Goal: Book appointment/travel/reservation

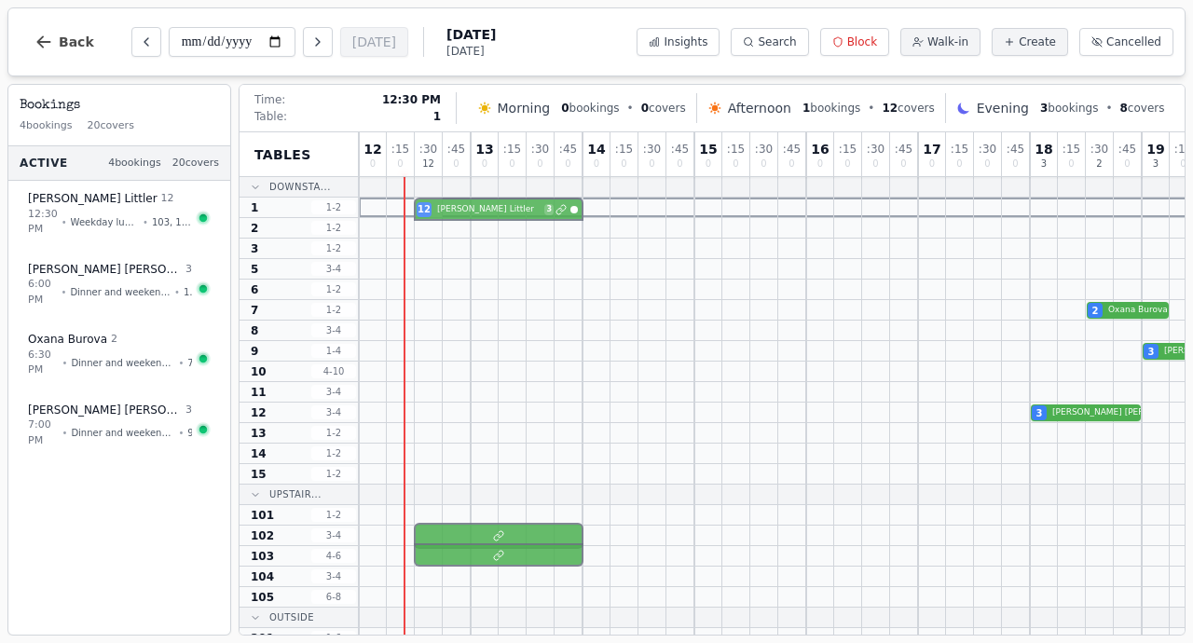
drag, startPoint x: 425, startPoint y: 515, endPoint x: 437, endPoint y: 212, distance: 304.1
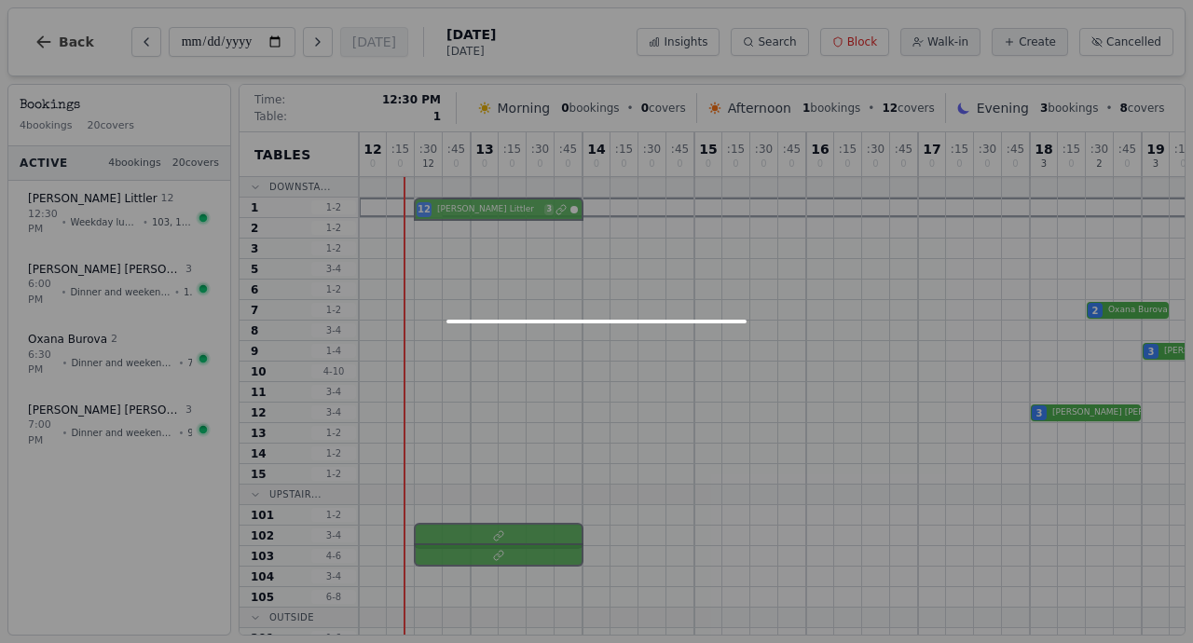
click at [437, 212] on div "12 0 : 15 0 : 30 12 : 45 0 13 0 : 15 0 : 30 0 : 45 0 14 0 : 15 0 : 30 0 : 45 0 …" at bounding box center [946, 472] width 1174 height 680
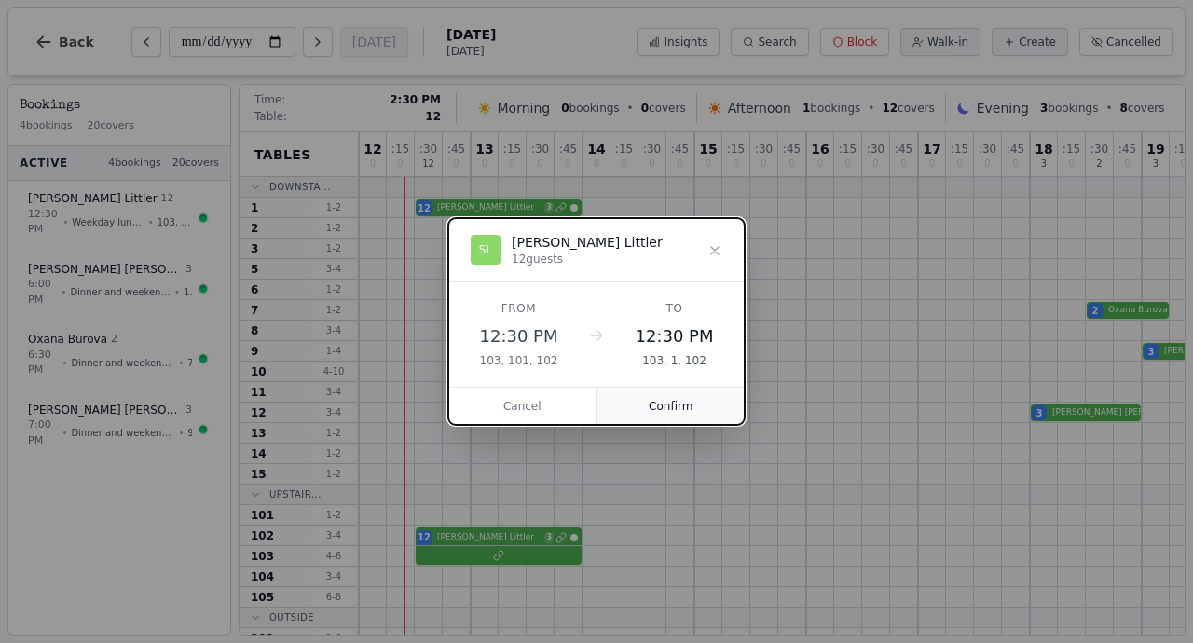
click at [642, 419] on button "Confirm" at bounding box center [671, 406] width 148 height 37
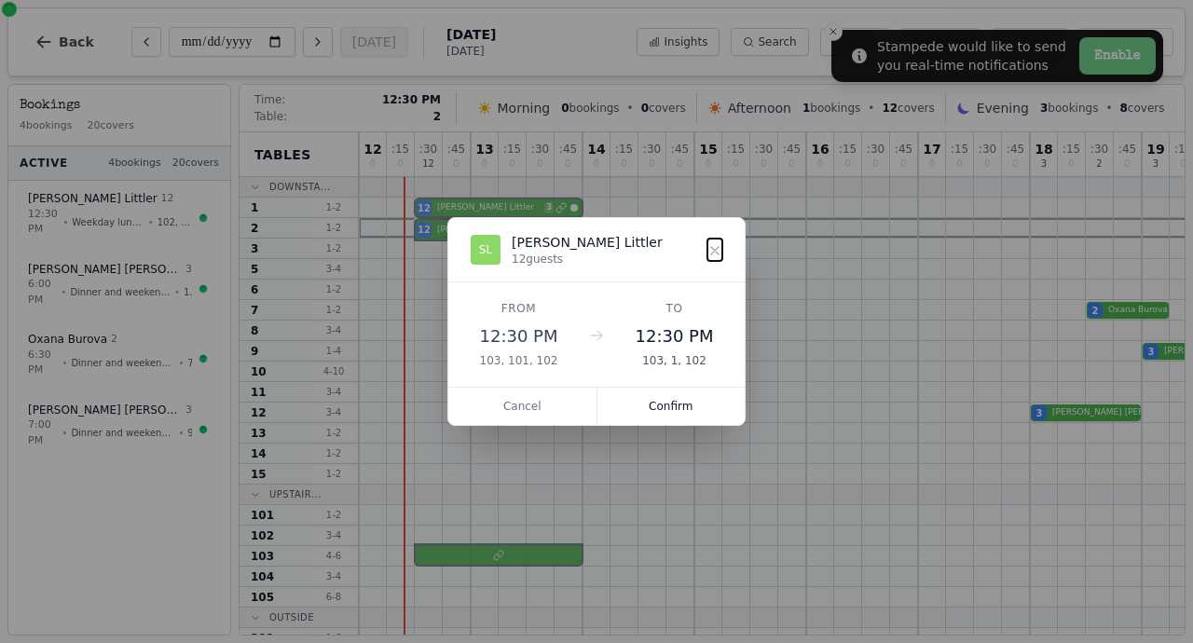
click at [426, 227] on div "12 0 : 15 0 : 30 12 : 45 0 13 0 : 15 0 : 30 0 : 45 0 14 0 : 15 0 : 30 0 : 45 0 …" at bounding box center [946, 472] width 1174 height 680
click at [659, 405] on button "Confirm" at bounding box center [671, 406] width 148 height 37
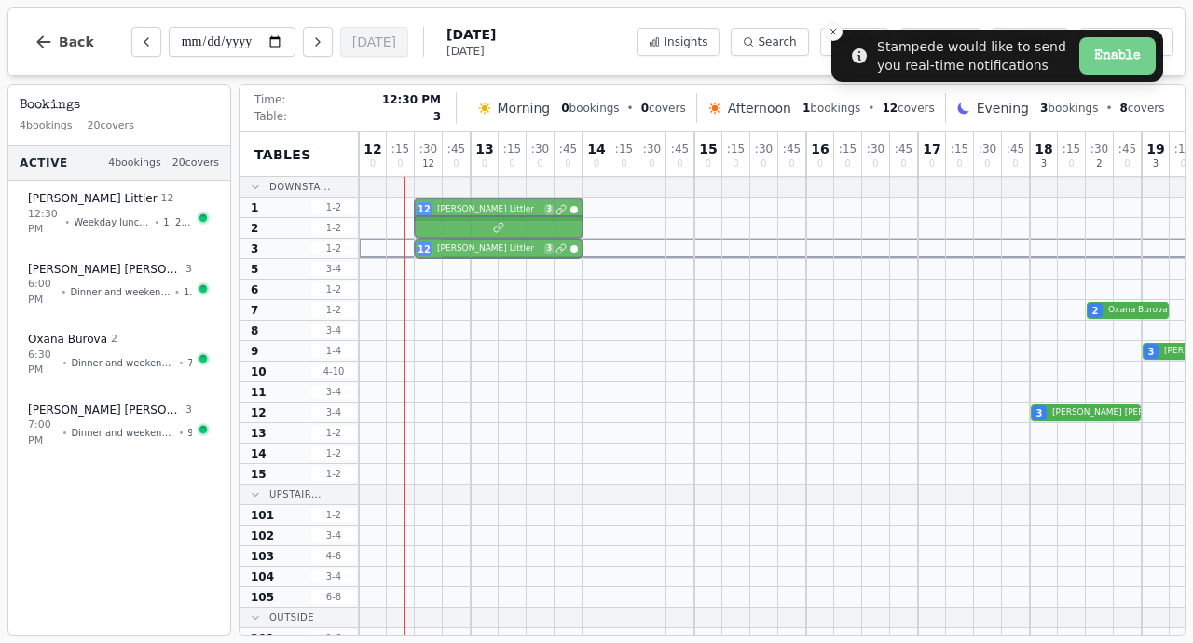
drag, startPoint x: 424, startPoint y: 555, endPoint x: 427, endPoint y: 248, distance: 306.7
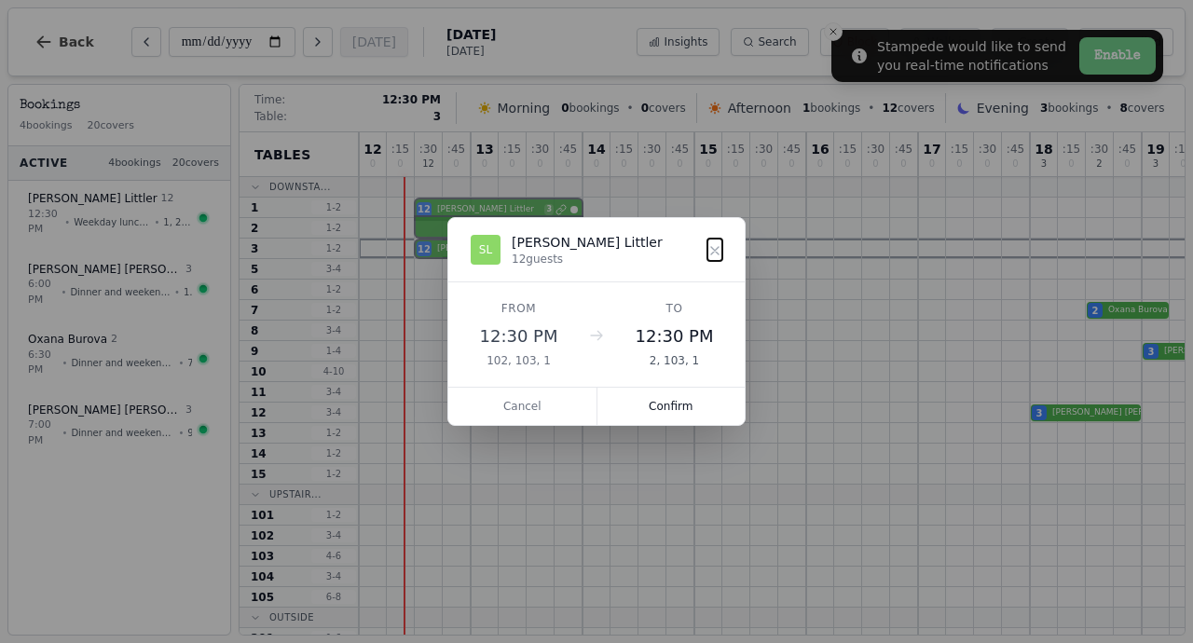
click at [427, 248] on div "12 0 : 15 0 : 30 12 : 45 0 13 0 : 15 0 : 30 0 : 45 0 14 0 : 15 0 : 30 0 : 45 0 …" at bounding box center [946, 472] width 1174 height 680
click at [666, 414] on button "Confirm" at bounding box center [671, 406] width 148 height 37
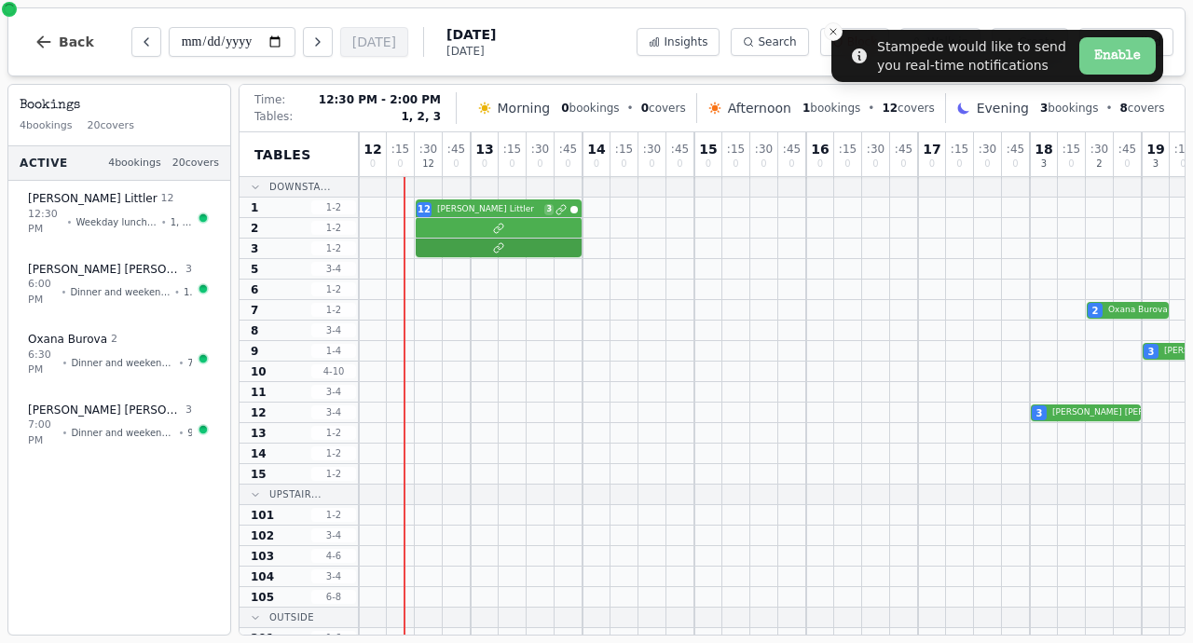
click at [498, 240] on div at bounding box center [946, 249] width 1174 height 21
select select "****"
select select "**"
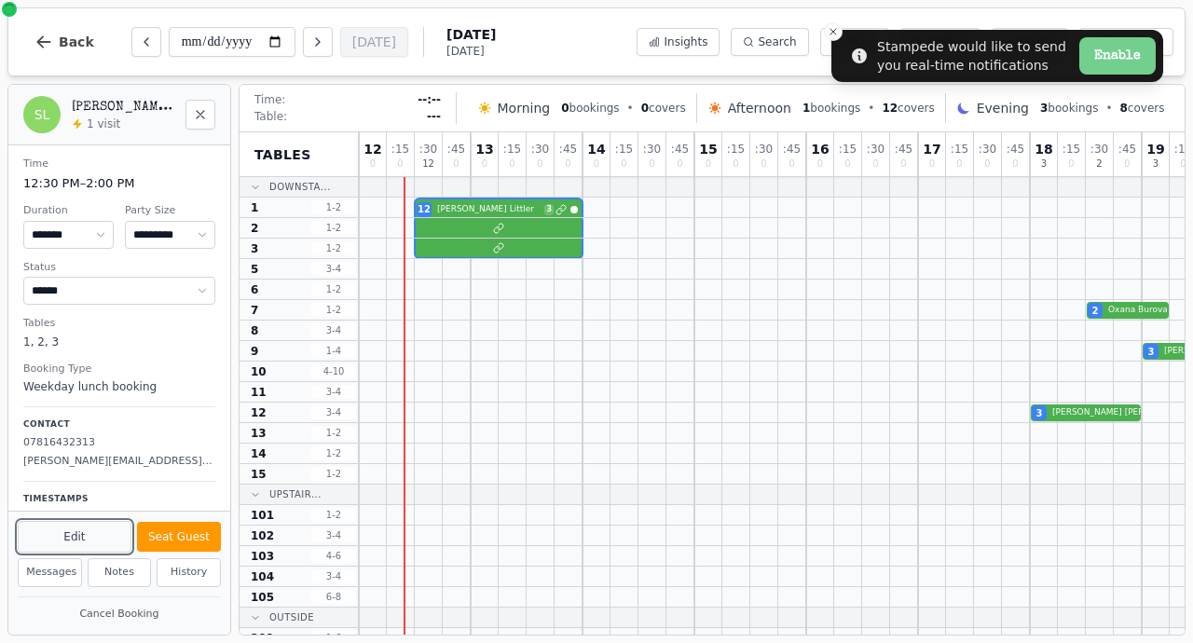
click at [95, 538] on button "Edit" at bounding box center [75, 537] width 114 height 32
select select "**"
select select "****"
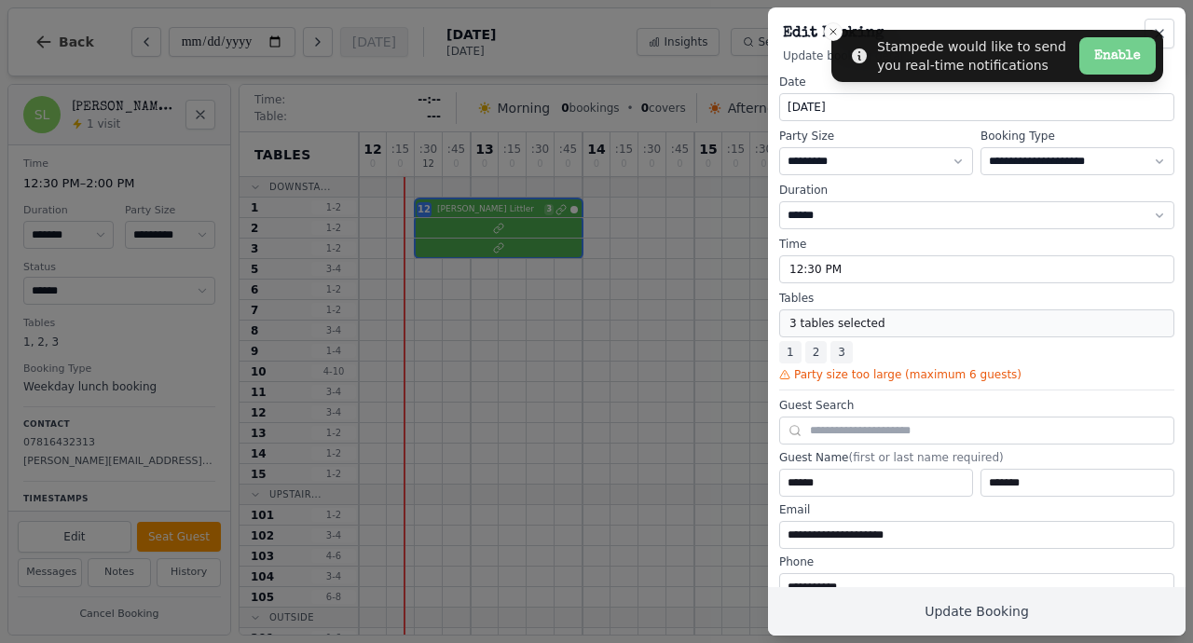
click at [870, 322] on button "3 tables selected" at bounding box center [976, 323] width 395 height 28
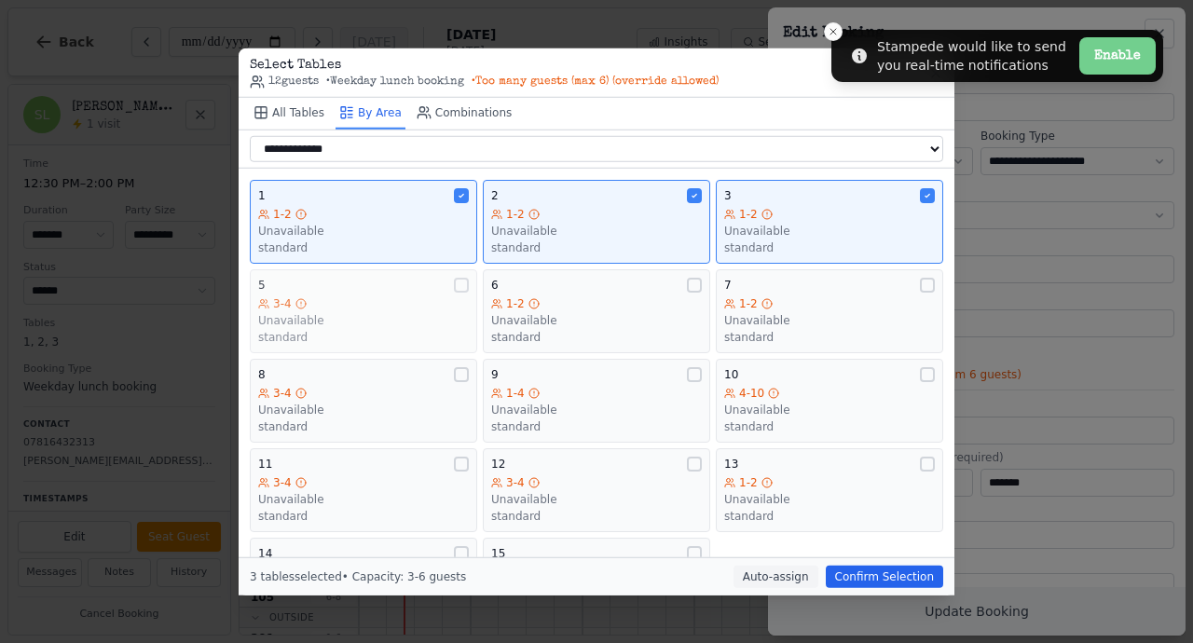
click at [383, 298] on div "3-4" at bounding box center [363, 303] width 211 height 15
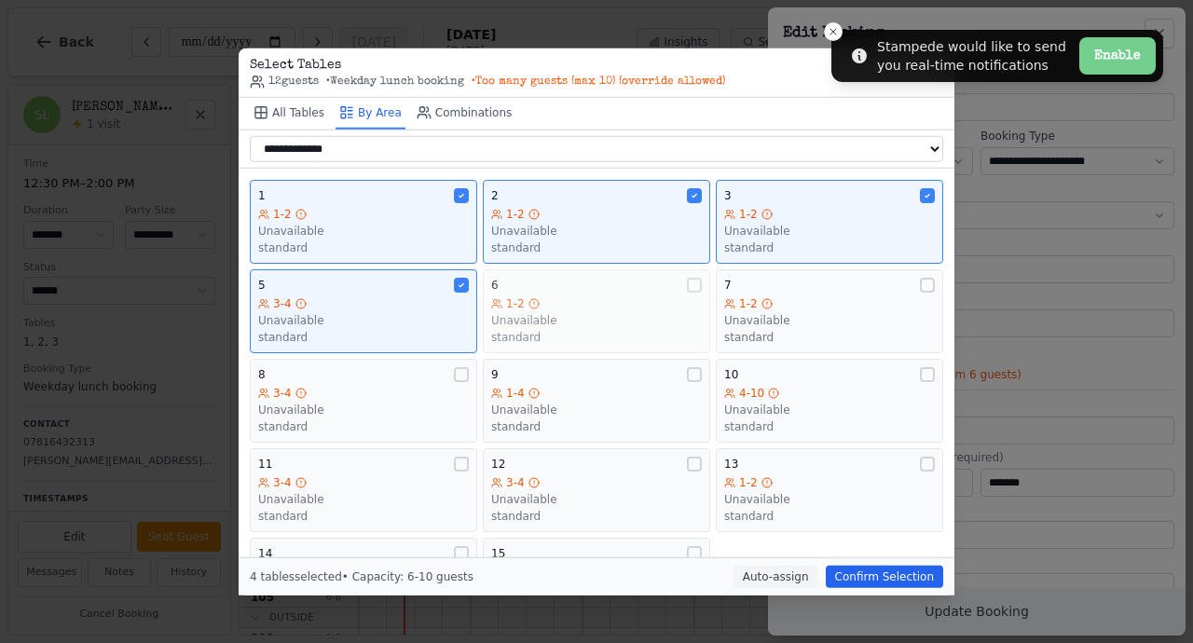
click at [557, 293] on div "6" at bounding box center [596, 285] width 211 height 15
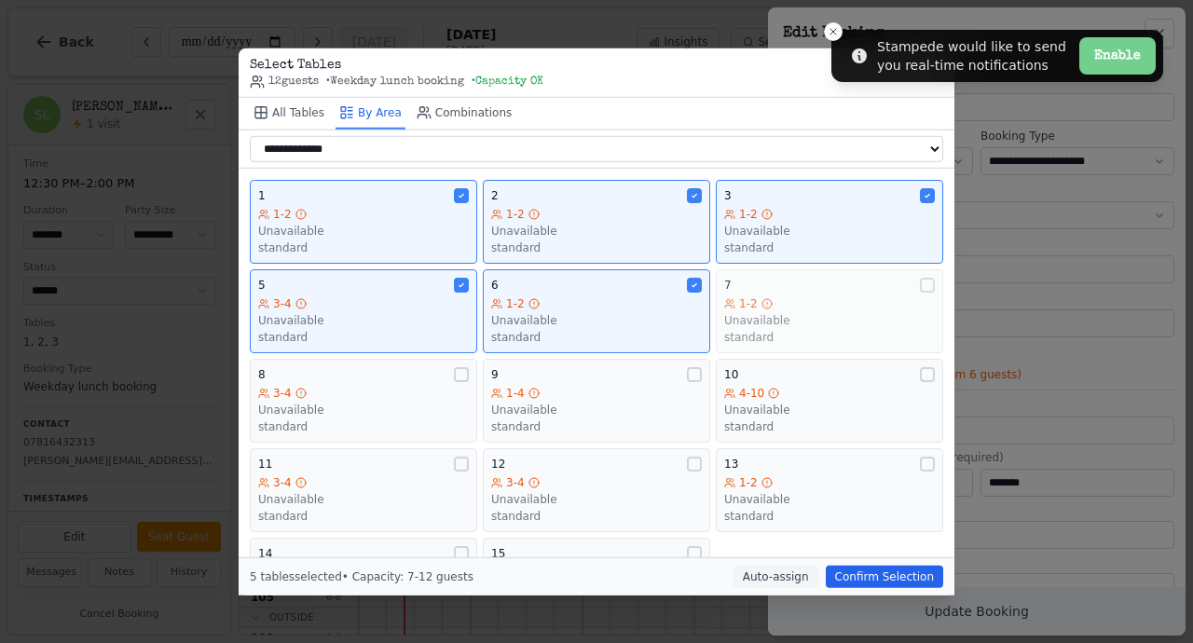
click at [735, 324] on div "Unavailable" at bounding box center [829, 320] width 211 height 15
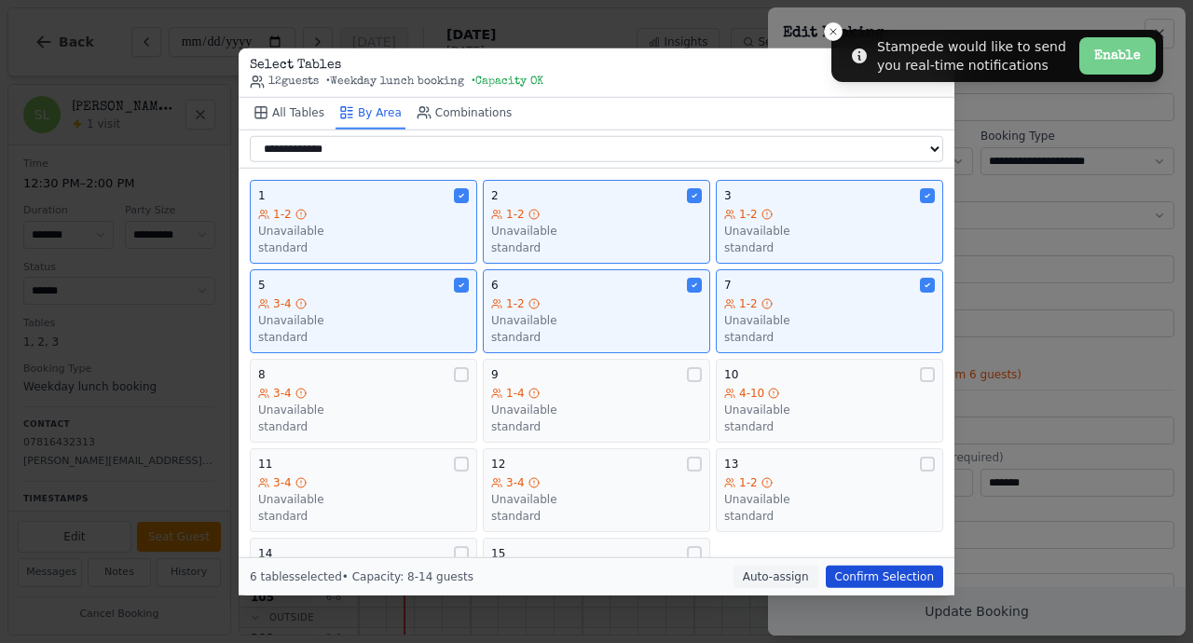
click at [894, 573] on button "Confirm Selection" at bounding box center [884, 576] width 117 height 22
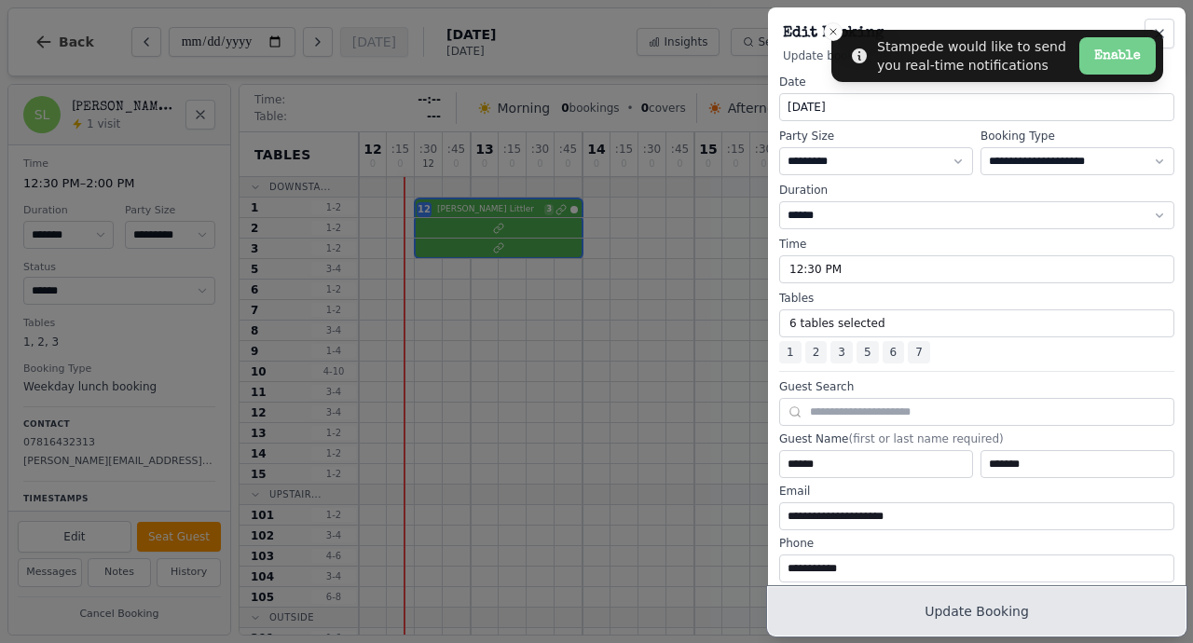
click at [911, 601] on button "Update Booking" at bounding box center [977, 611] width 418 height 48
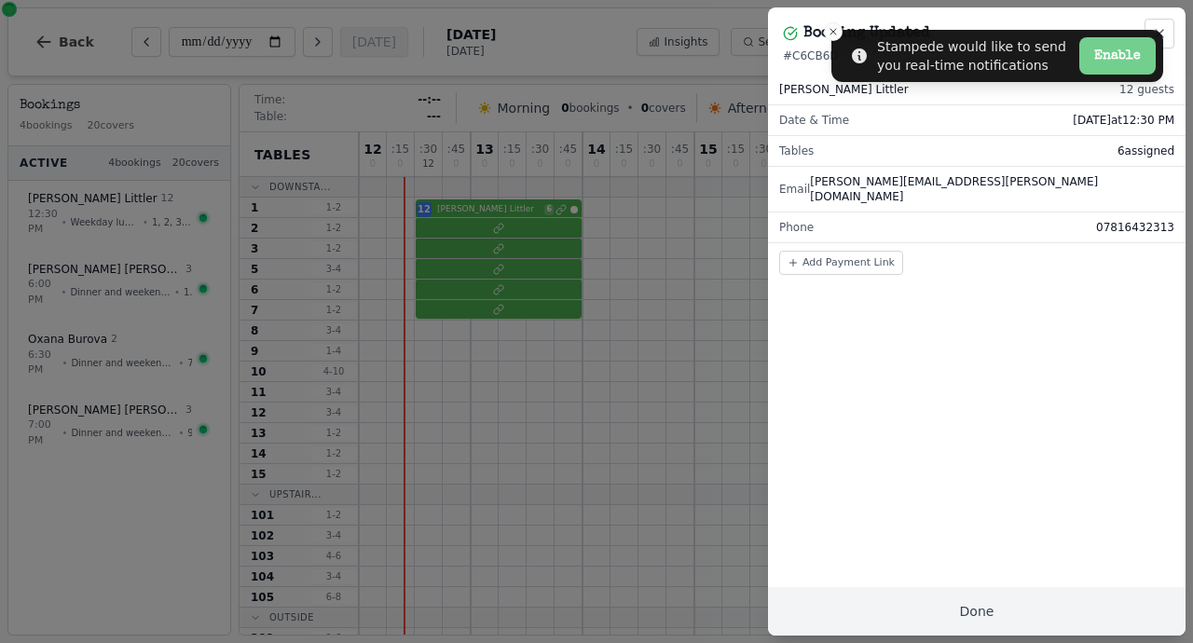
click at [833, 33] on h2 "Booking Updated" at bounding box center [866, 33] width 127 height 22
click at [918, 597] on button "Done" at bounding box center [977, 611] width 418 height 48
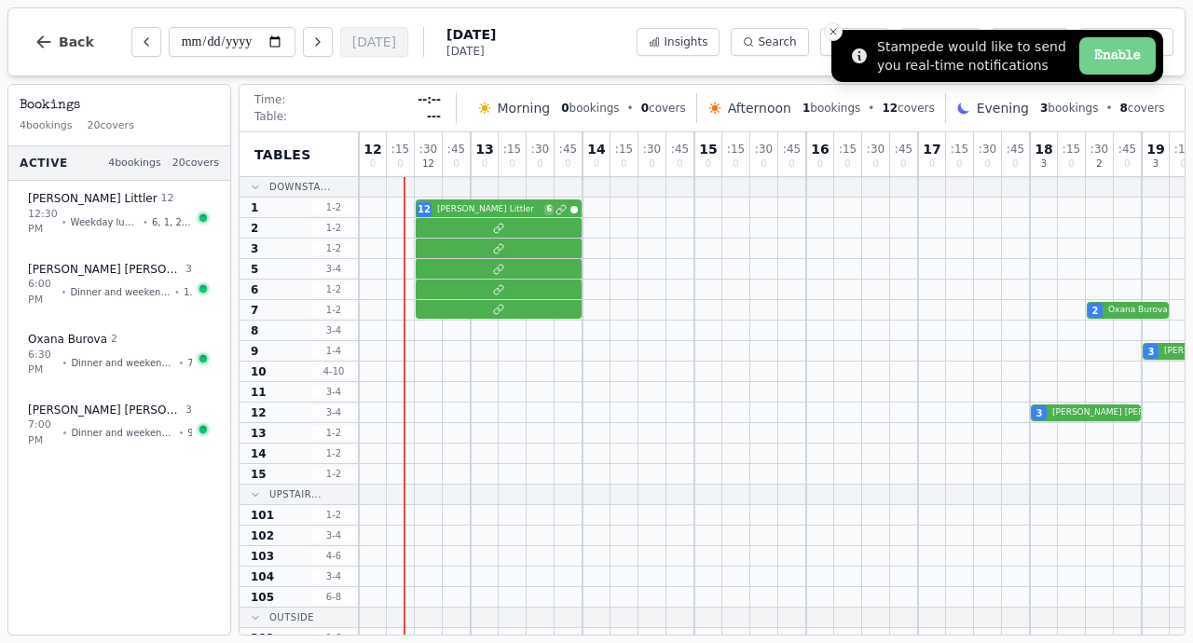
click at [835, 36] on icon "Close toast" at bounding box center [833, 31] width 11 height 11
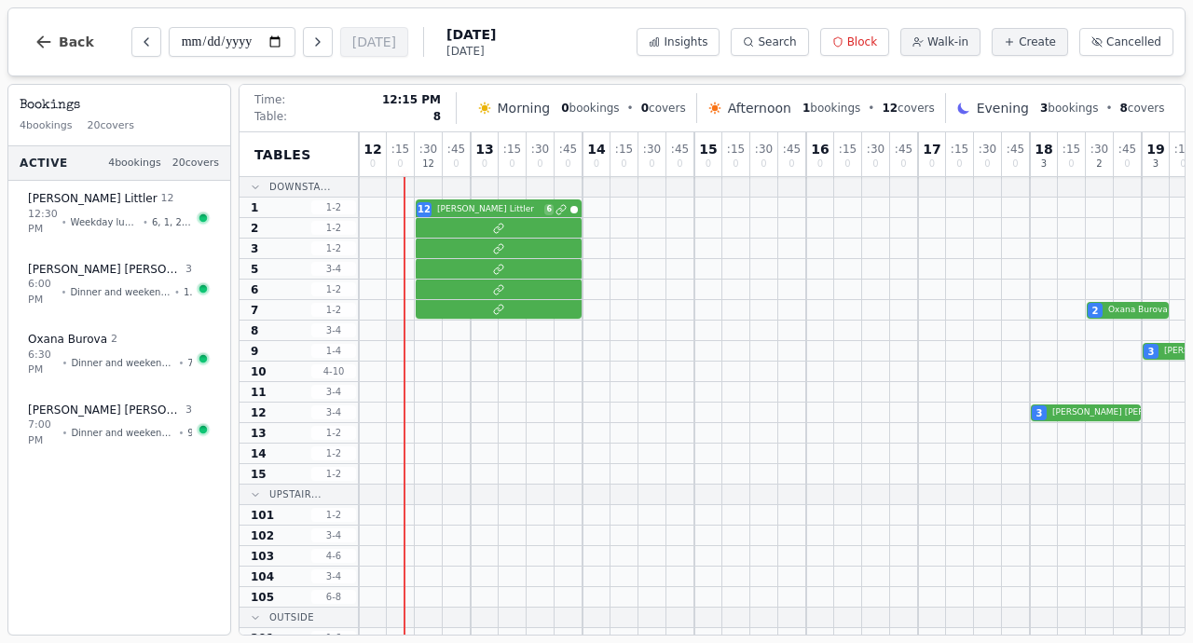
click at [407, 330] on div at bounding box center [401, 331] width 28 height 20
select select "****"
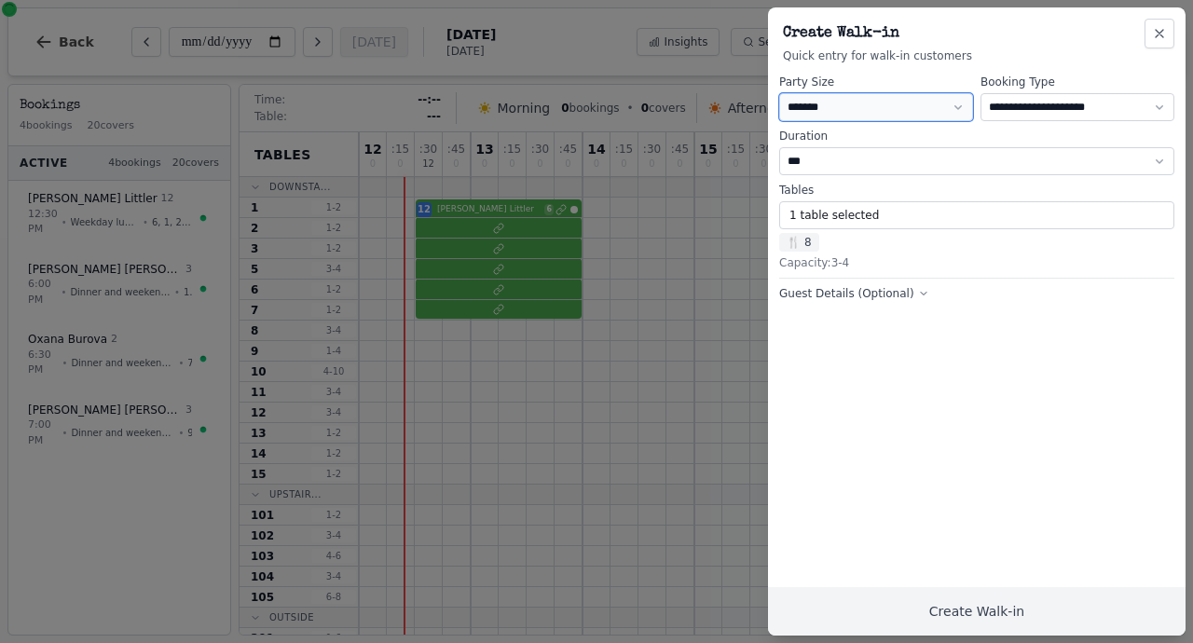
click at [798, 102] on select "* ***** * ****** * ****** * ****** * ****** * ****** * ****** * ****** * ******…" at bounding box center [876, 107] width 194 height 28
select select "*"
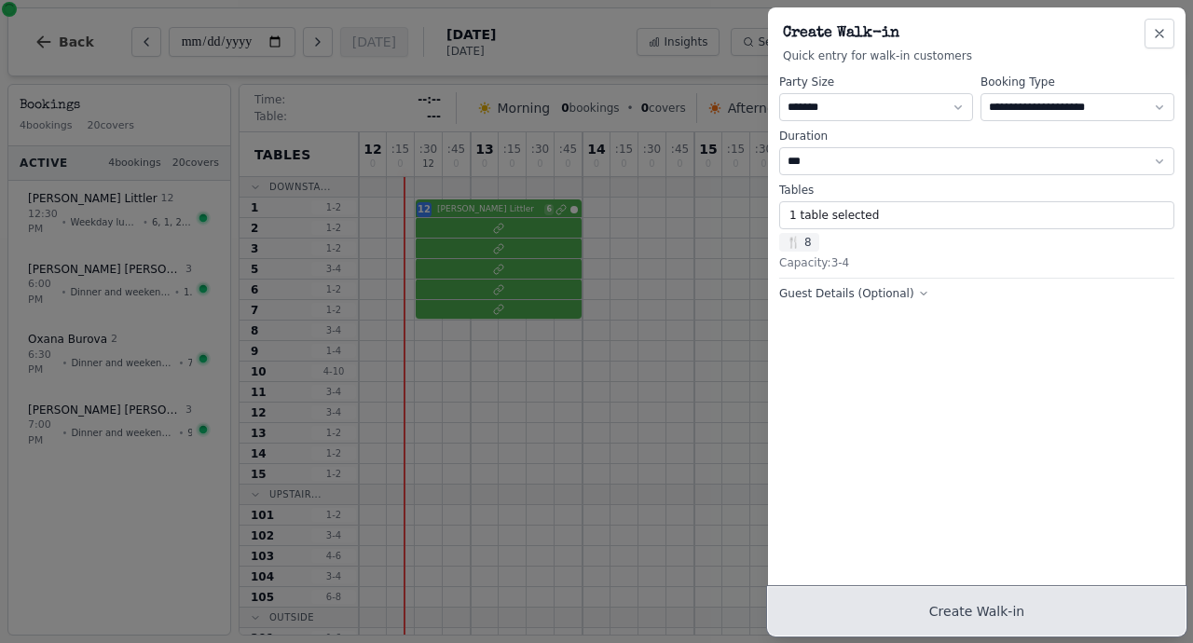
click at [891, 616] on button "Create Walk-in" at bounding box center [977, 611] width 418 height 48
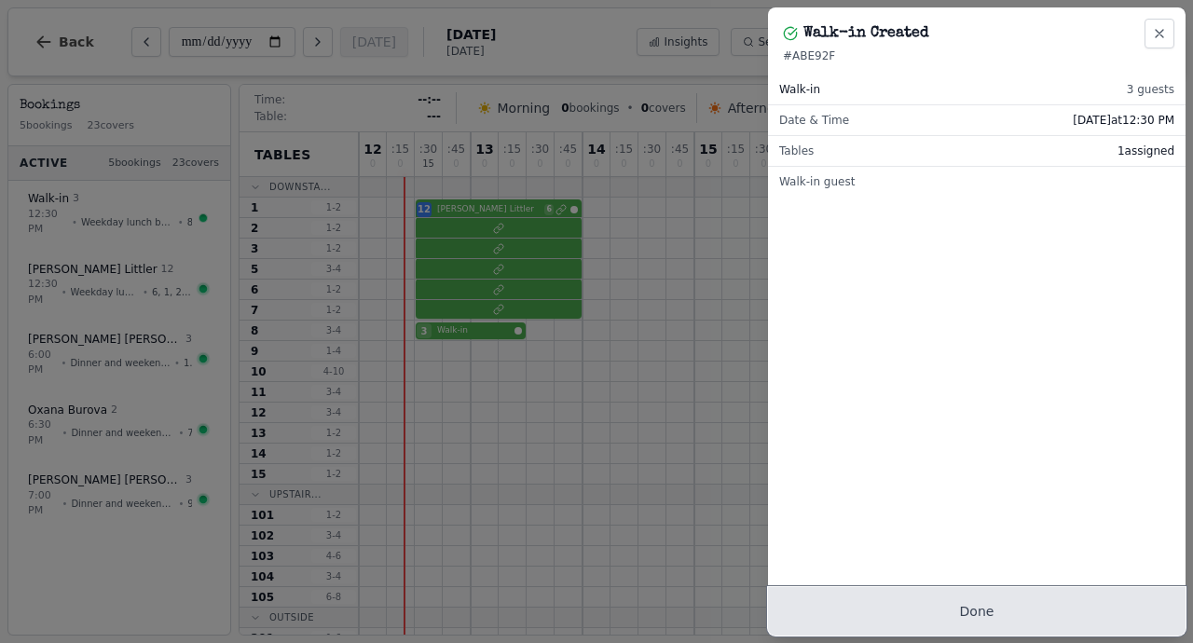
click at [872, 612] on button "Done" at bounding box center [977, 611] width 418 height 48
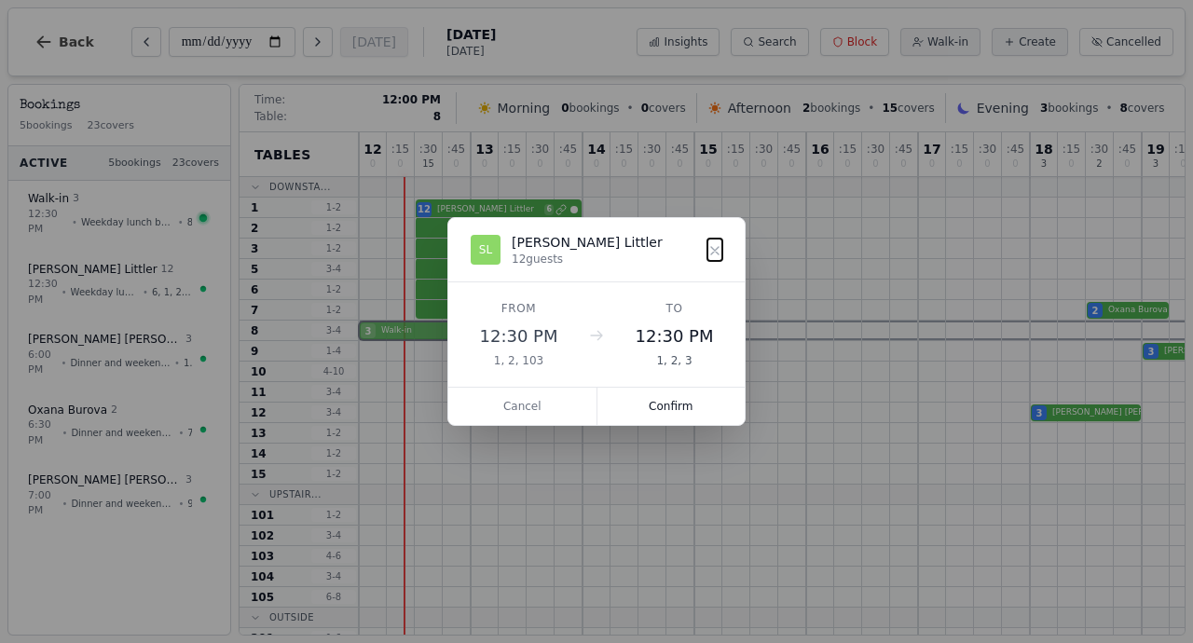
click at [362, 330] on div "3 Walk-in" at bounding box center [946, 331] width 1174 height 21
click at [643, 401] on button "Confirm" at bounding box center [671, 406] width 148 height 37
